Goal: Task Accomplishment & Management: Use online tool/utility

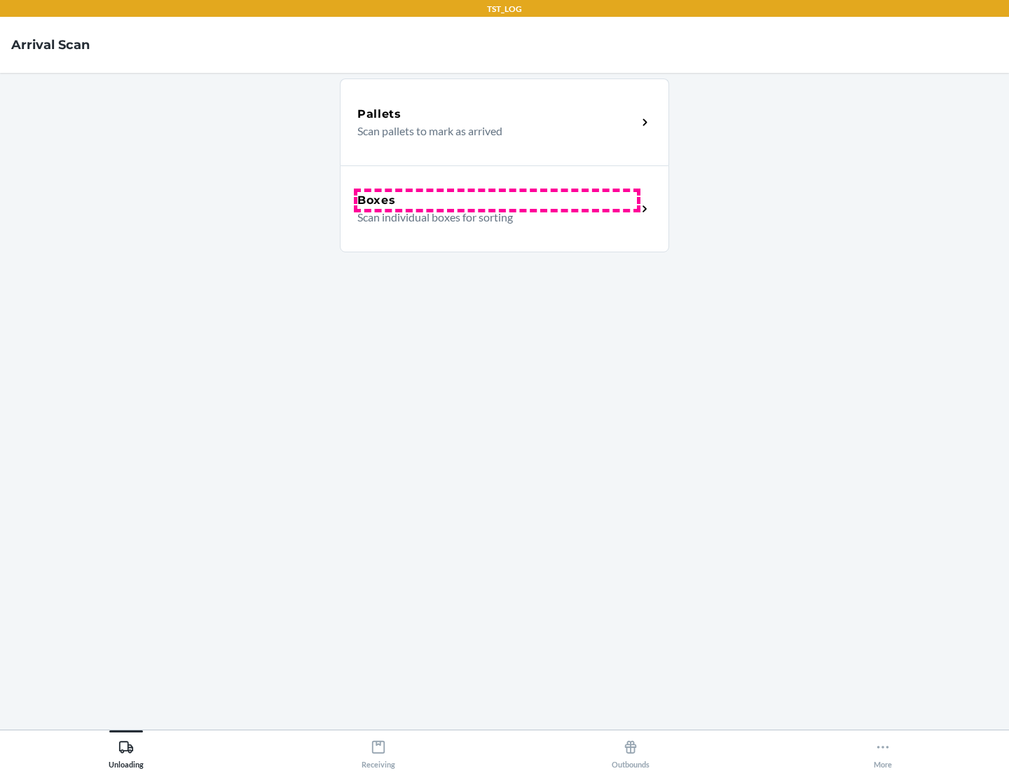
click at [497, 200] on div "Boxes" at bounding box center [497, 200] width 280 height 17
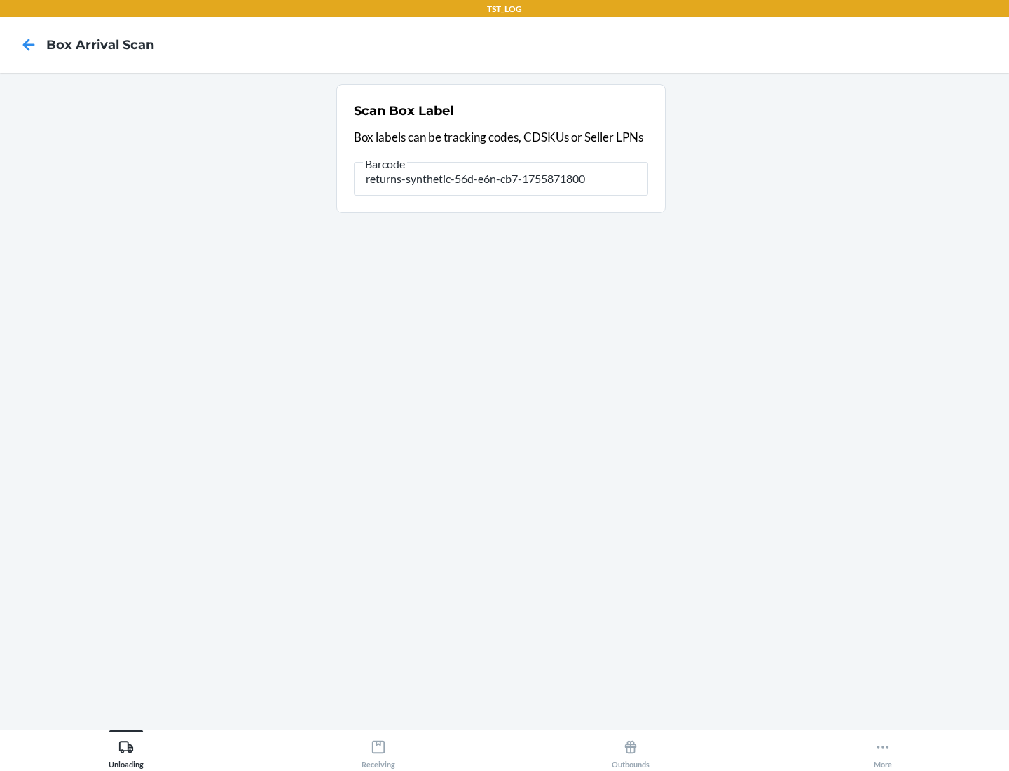
type input "returns-synthetic-56d-e6n-cb7-1755871800"
